Goal: Find specific page/section: Find specific page/section

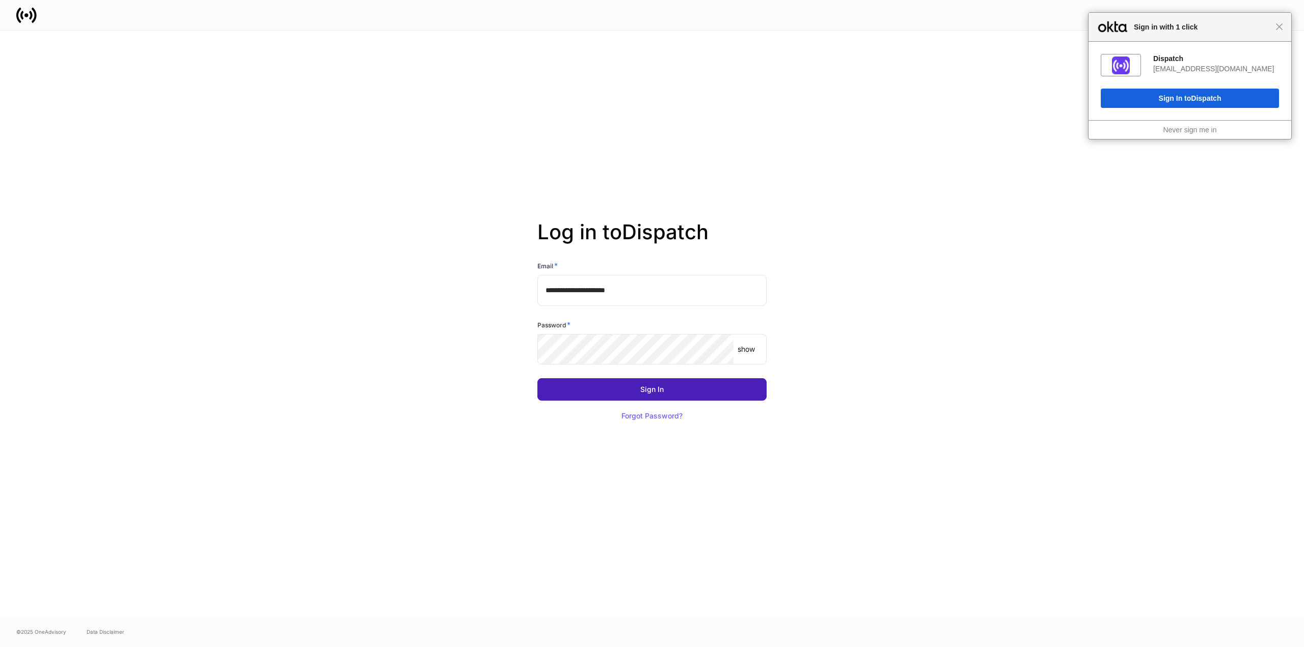
click at [691, 395] on button "Sign In" at bounding box center [651, 389] width 229 height 22
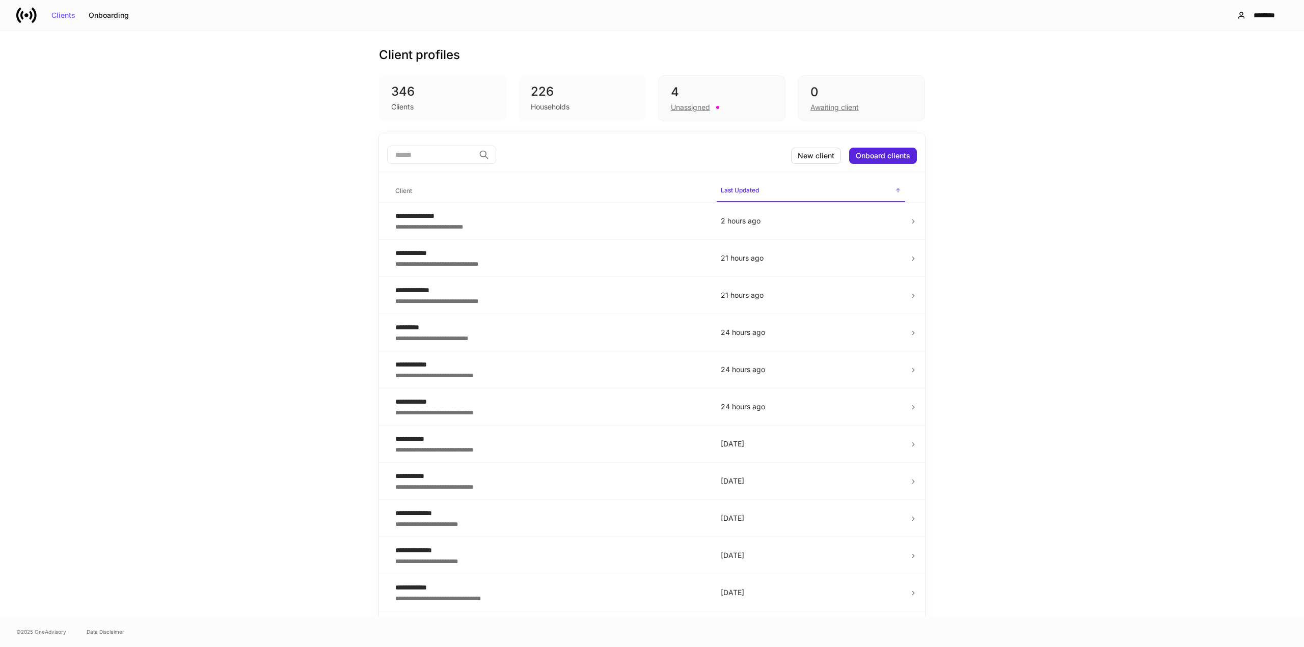
click at [555, 102] on div "Households" at bounding box center [550, 107] width 39 height 10
click at [420, 99] on div "346" at bounding box center [442, 92] width 103 height 16
click at [407, 211] on div "**********" at bounding box center [549, 216] width 309 height 10
